Goal: Information Seeking & Learning: Learn about a topic

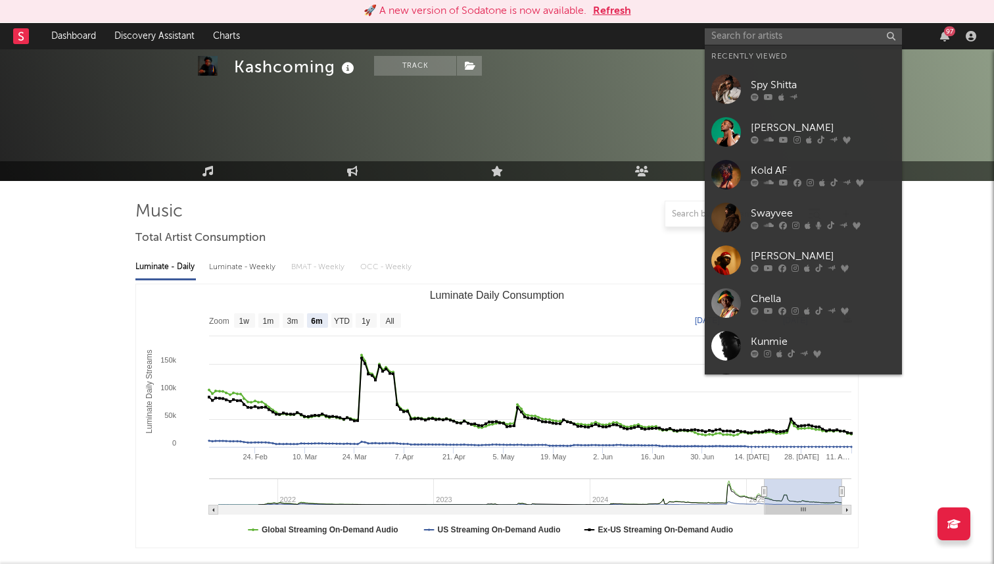
select select "6m"
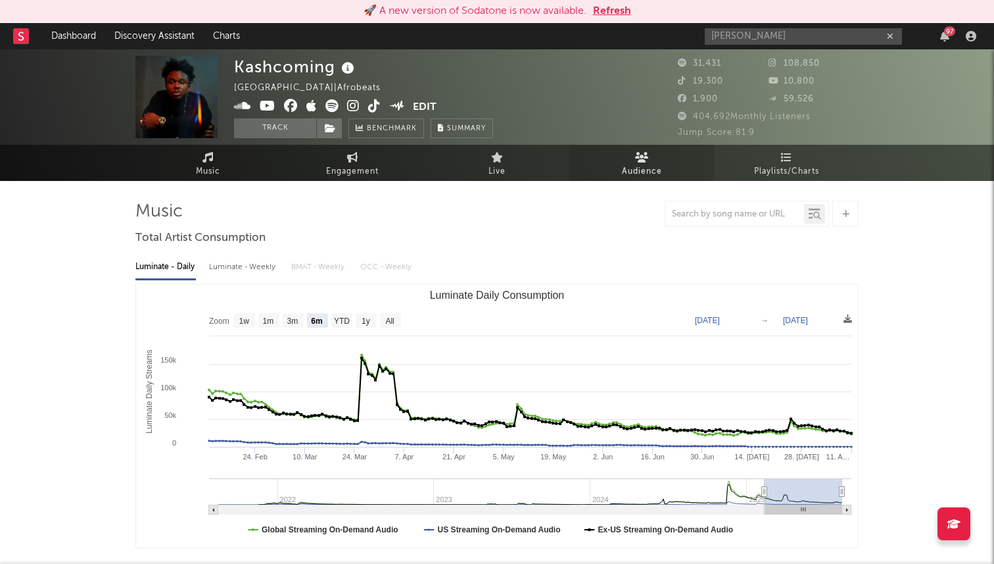
type input "[PERSON_NAME]"
click at [648, 171] on span "Audience" at bounding box center [642, 172] width 40 height 16
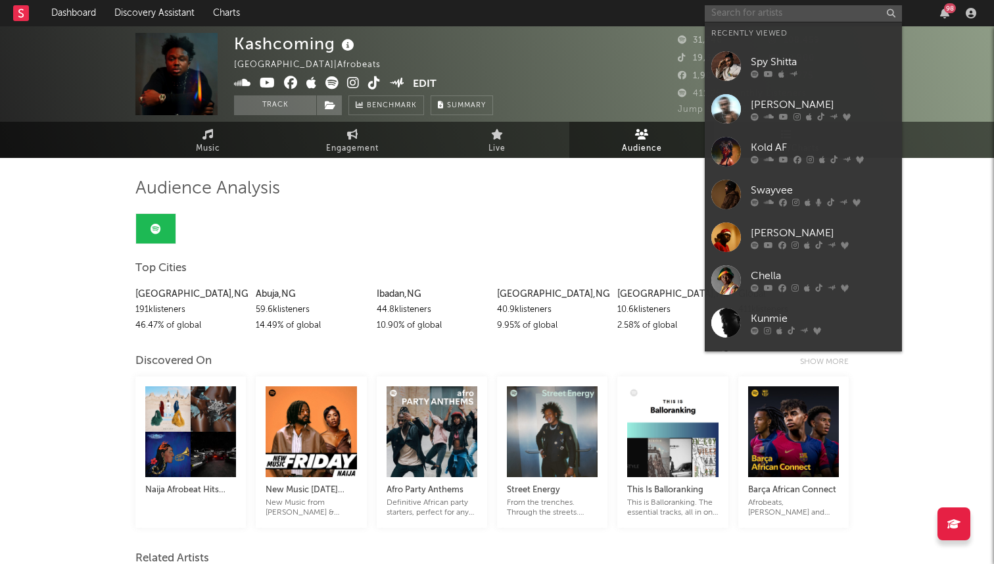
click at [777, 14] on input "text" at bounding box center [803, 13] width 197 height 16
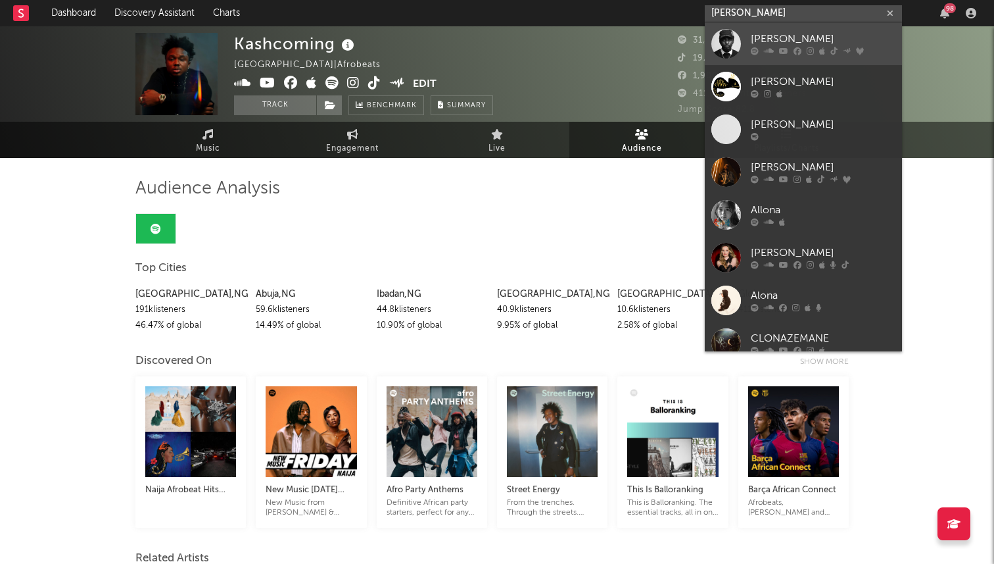
type input "[PERSON_NAME]"
click at [819, 48] on icon at bounding box center [822, 51] width 6 height 8
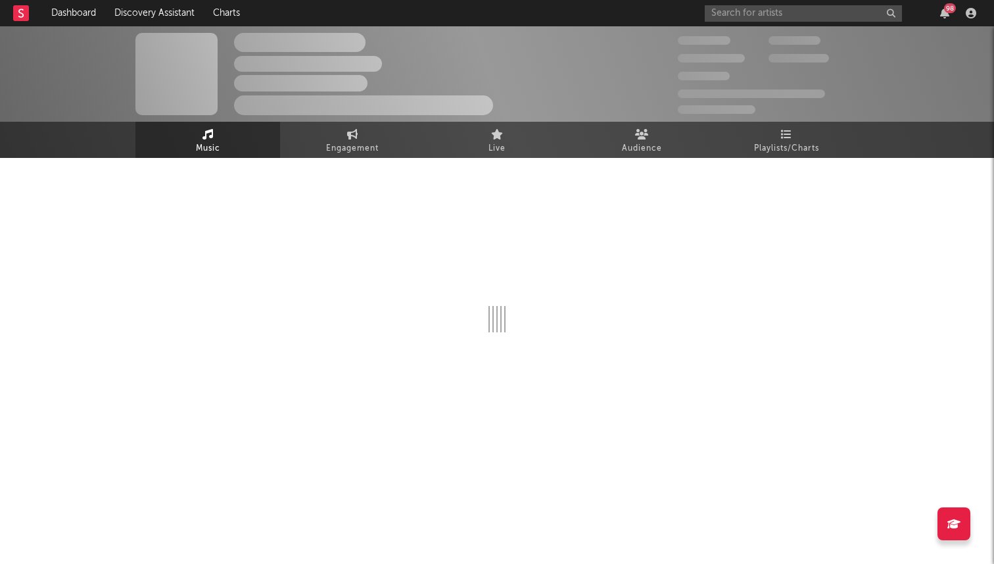
select select "6m"
